Goal: Information Seeking & Learning: Learn about a topic

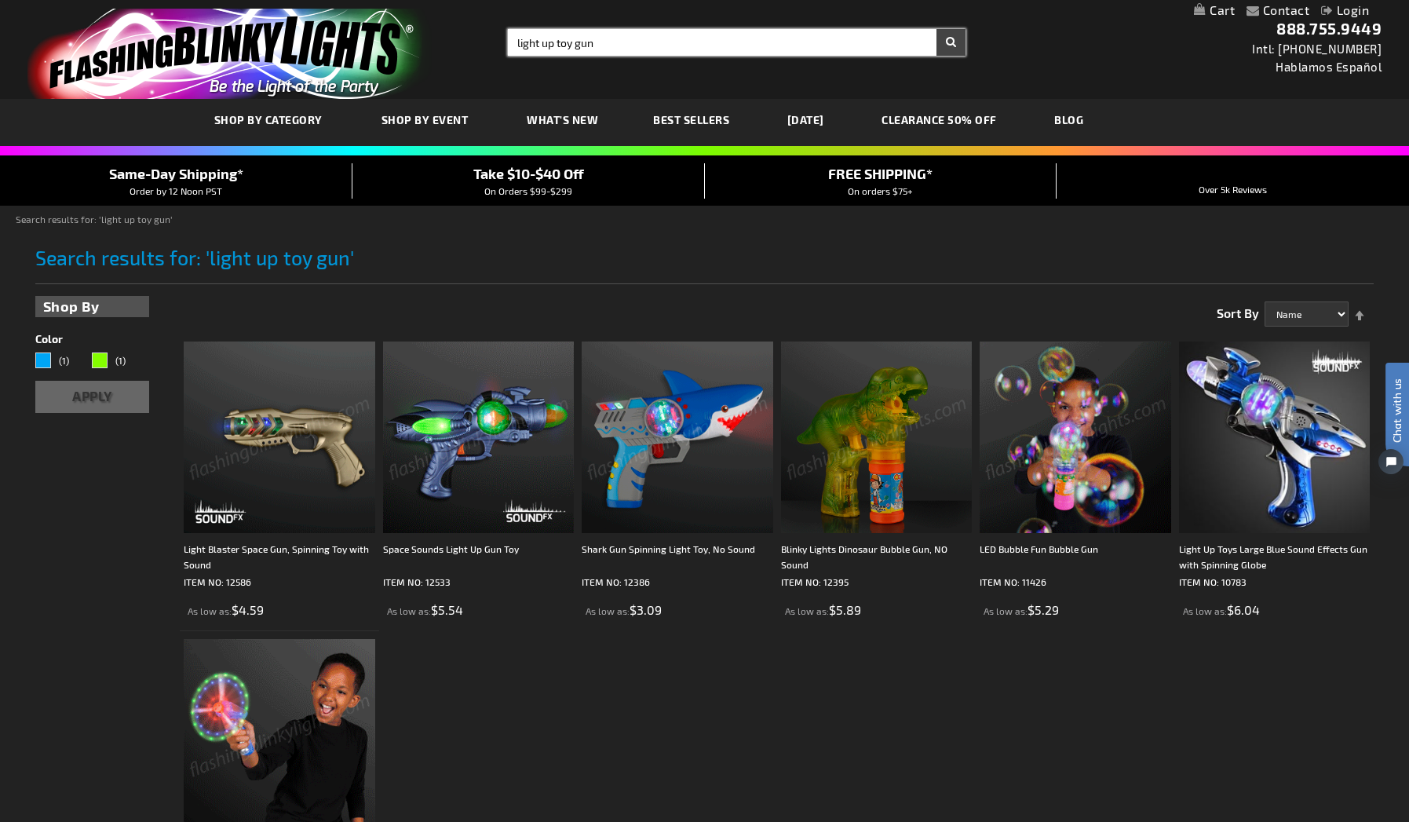
click at [620, 36] on input "light up toy gun" at bounding box center [737, 42] width 458 height 27
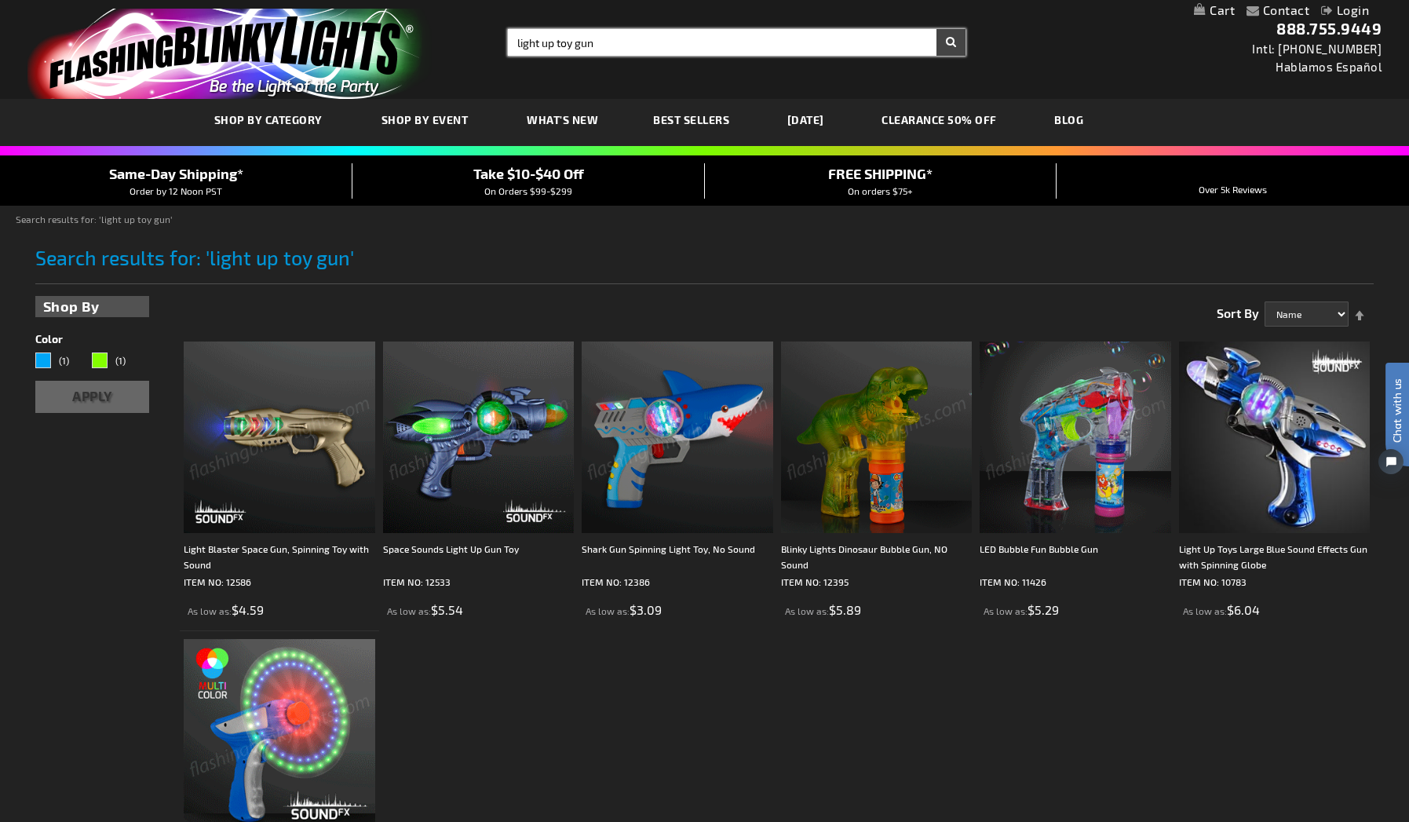
type input "light up toy gun"
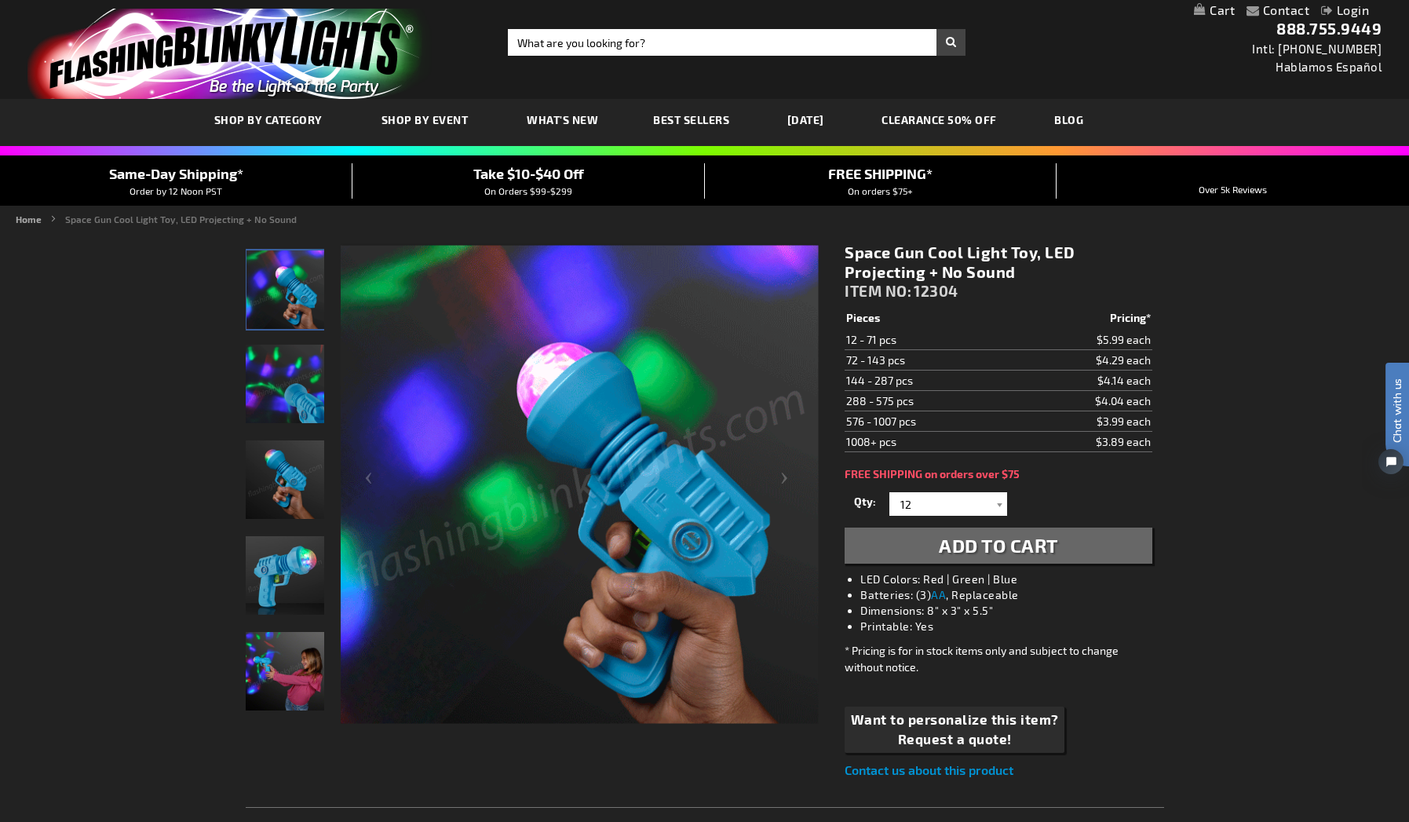
click at [159, 43] on img "store logo" at bounding box center [229, 54] width 404 height 90
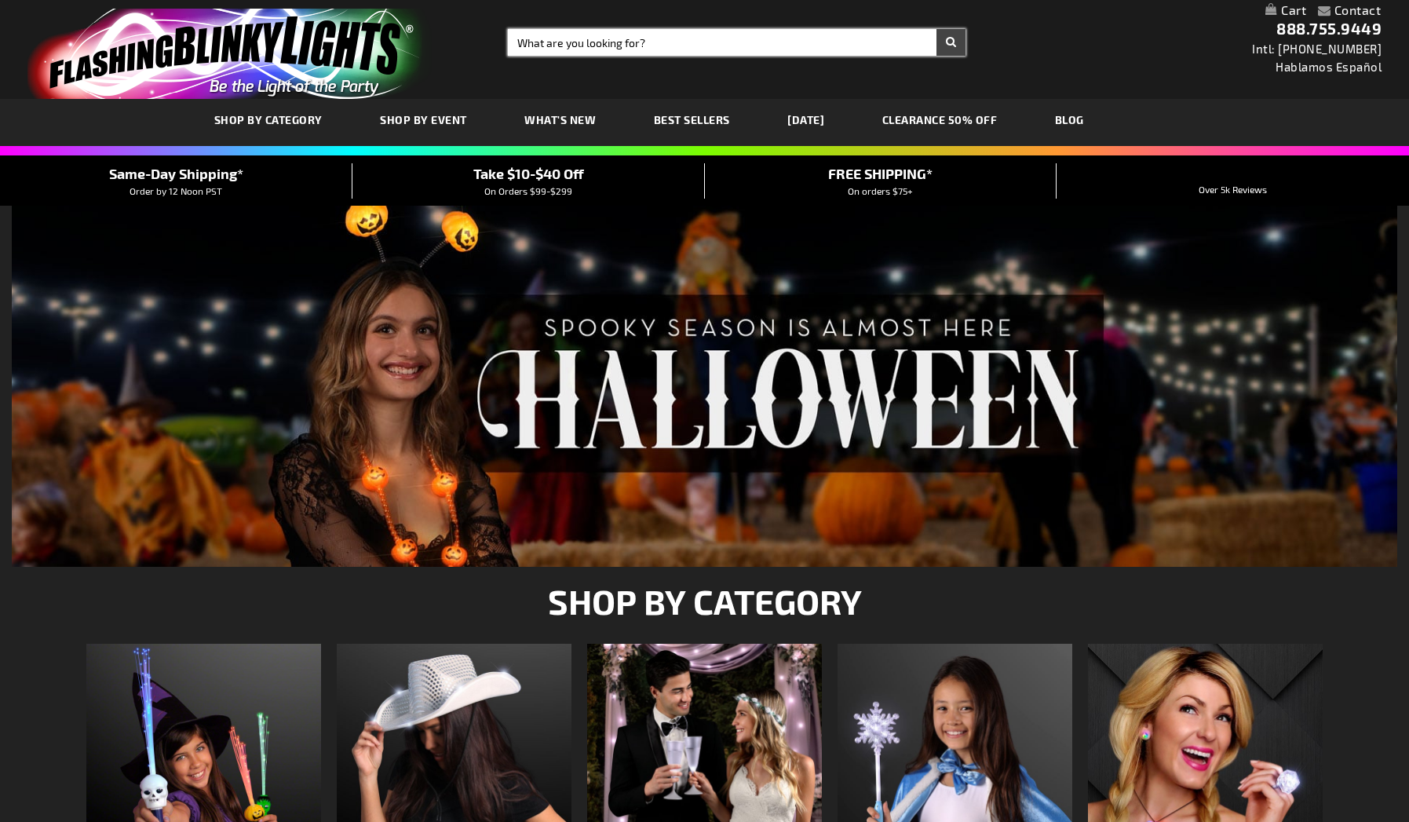
click at [583, 41] on input "Search" at bounding box center [737, 42] width 458 height 27
type input "light spinner orb"
click at [937, 29] on button "Search" at bounding box center [951, 42] width 29 height 27
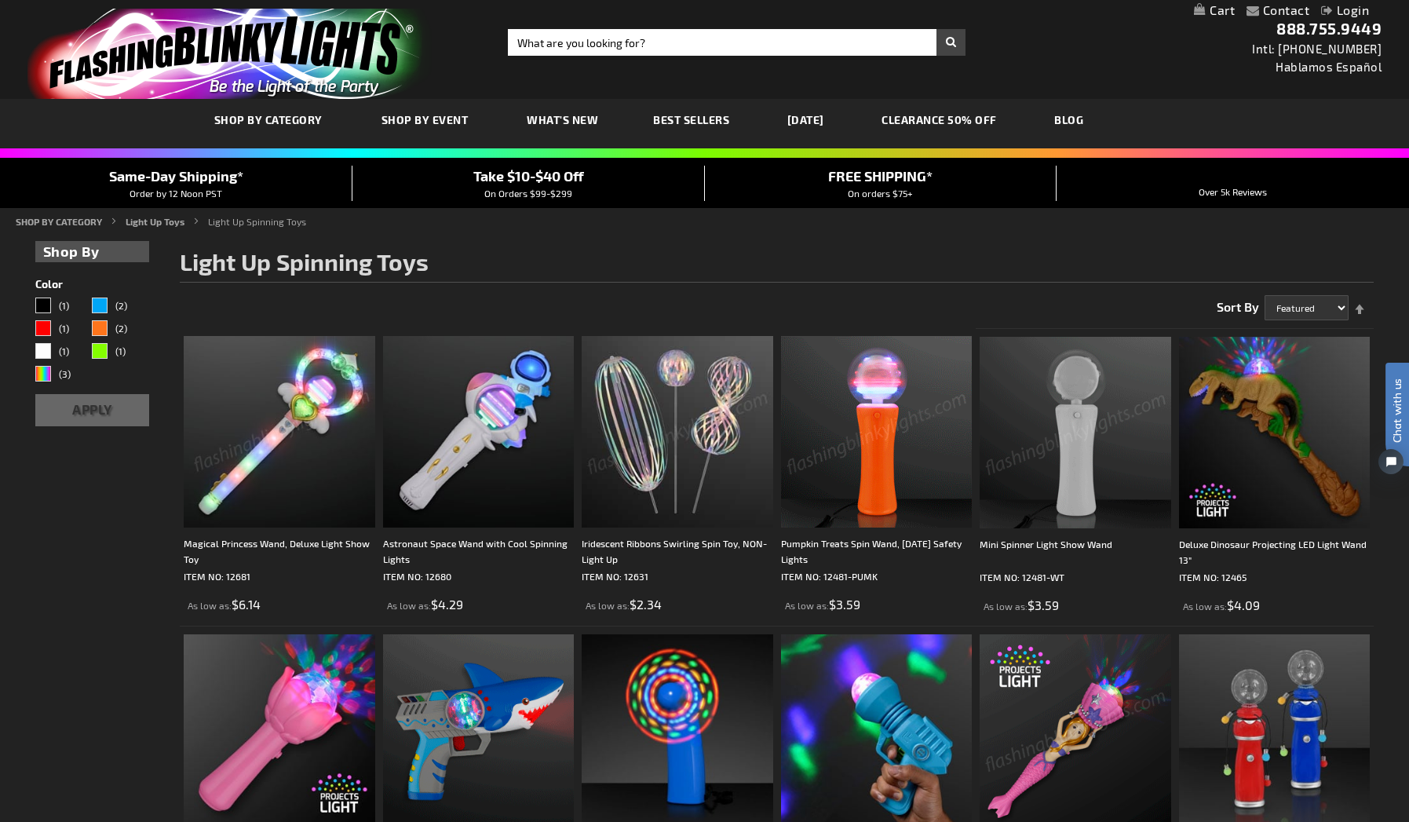
click at [689, 114] on span "Best Sellers" at bounding box center [691, 119] width 76 height 13
